Goal: Task Accomplishment & Management: Manage account settings

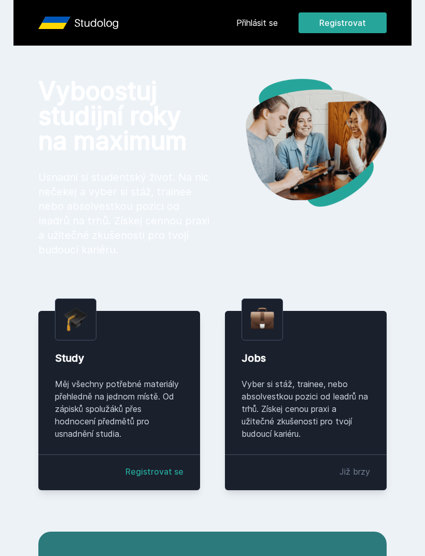
click at [255, 22] on link "Přihlásit se" at bounding box center [256, 23] width 41 height 12
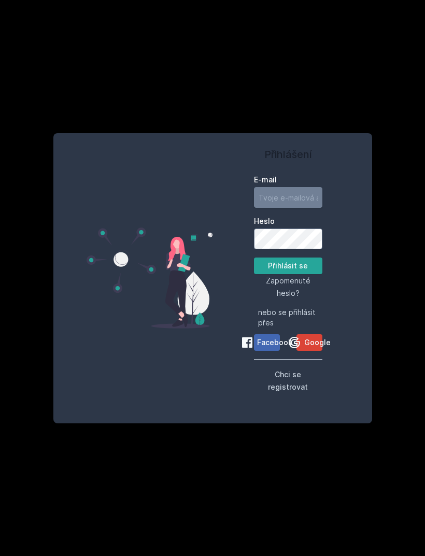
click at [296, 208] on input "E-mail" at bounding box center [288, 197] width 68 height 21
type input "[EMAIL_ADDRESS][DOMAIN_NAME]"
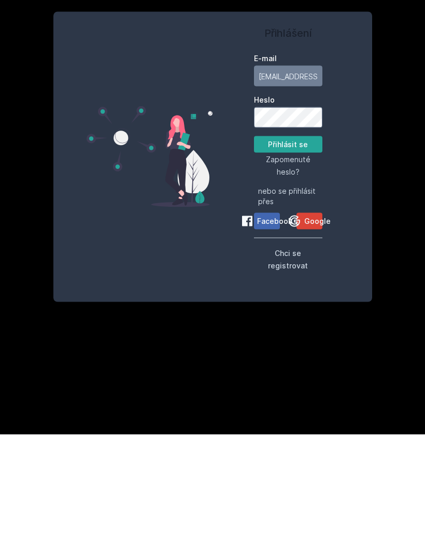
click at [270, 368] on button "Chci se registrovat" at bounding box center [288, 380] width 68 height 25
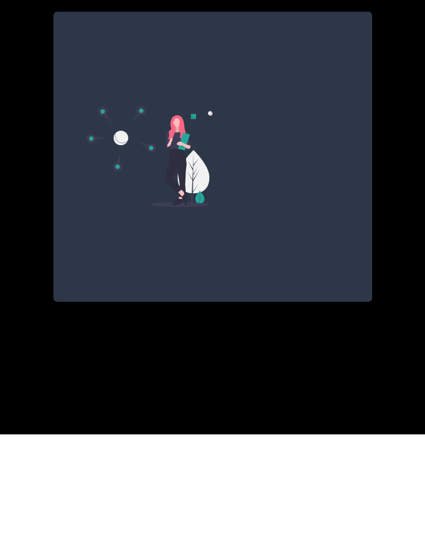
scroll to position [33, 0]
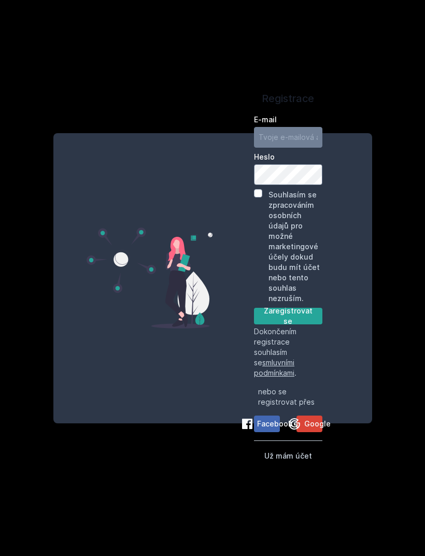
click at [265, 419] on span "Facebook" at bounding box center [274, 424] width 35 height 10
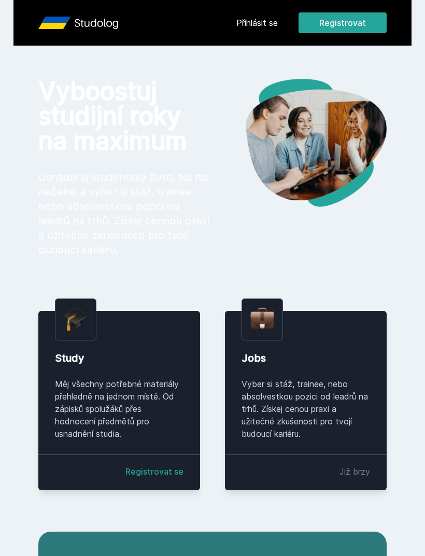
click at [357, 23] on button "Registrovat" at bounding box center [343, 22] width 88 height 21
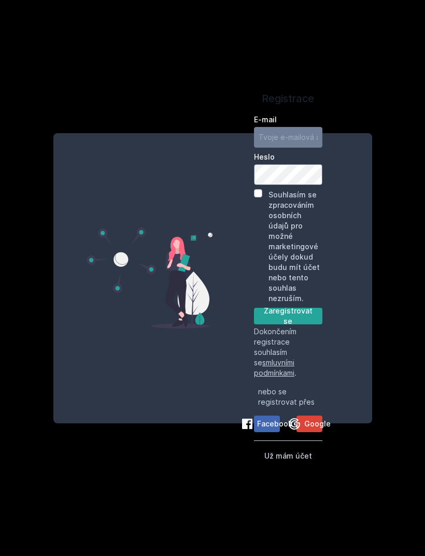
click at [312, 429] on span "Google" at bounding box center [317, 424] width 26 height 10
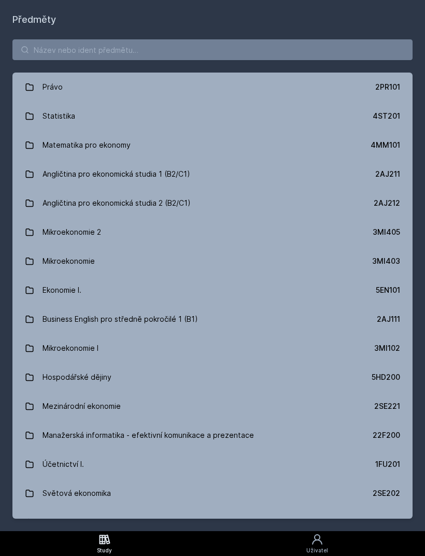
click at [51, 116] on div "Statistika" at bounding box center [59, 116] width 33 height 21
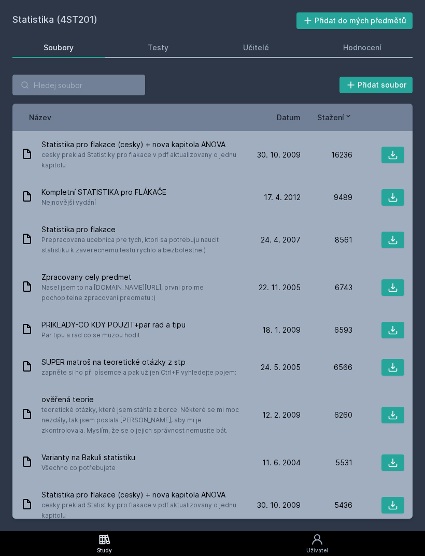
click at [392, 156] on icon at bounding box center [393, 155] width 9 height 9
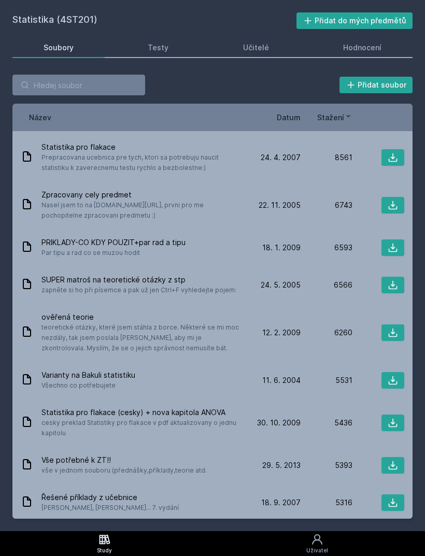
scroll to position [83, 0]
click at [291, 200] on span "22. 11. 2005" at bounding box center [280, 205] width 42 height 10
click at [389, 200] on icon at bounding box center [393, 205] width 10 height 10
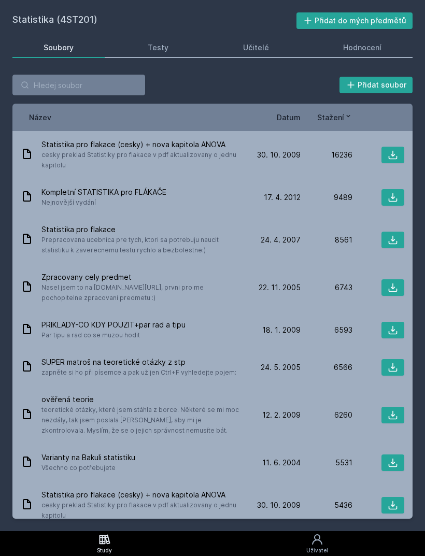
scroll to position [0, 0]
click at [286, 114] on span "Datum" at bounding box center [289, 117] width 24 height 11
